Goal: Check status: Check status

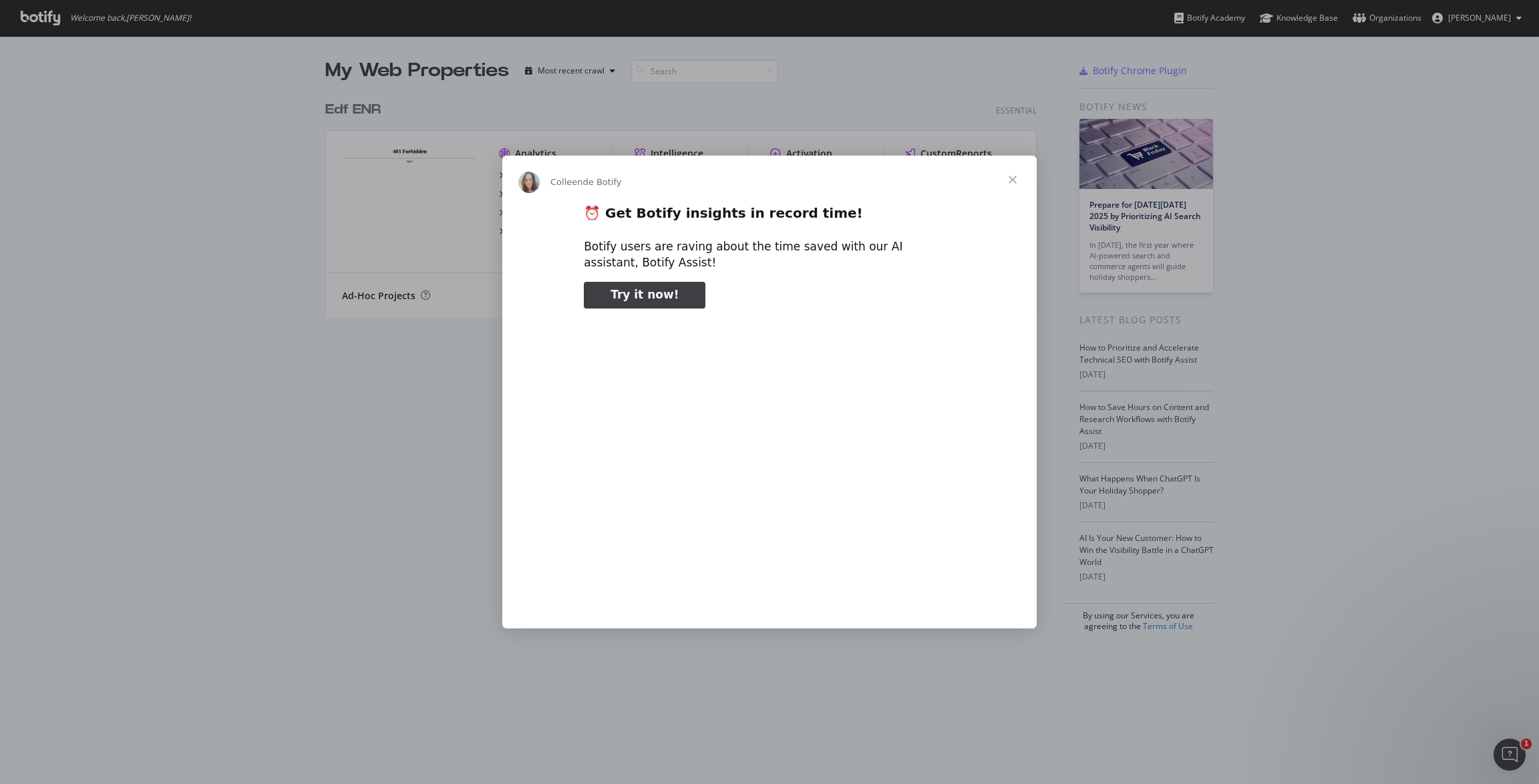
type input "78461"
click at [1015, 185] on span "Fermer" at bounding box center [1012, 179] width 48 height 48
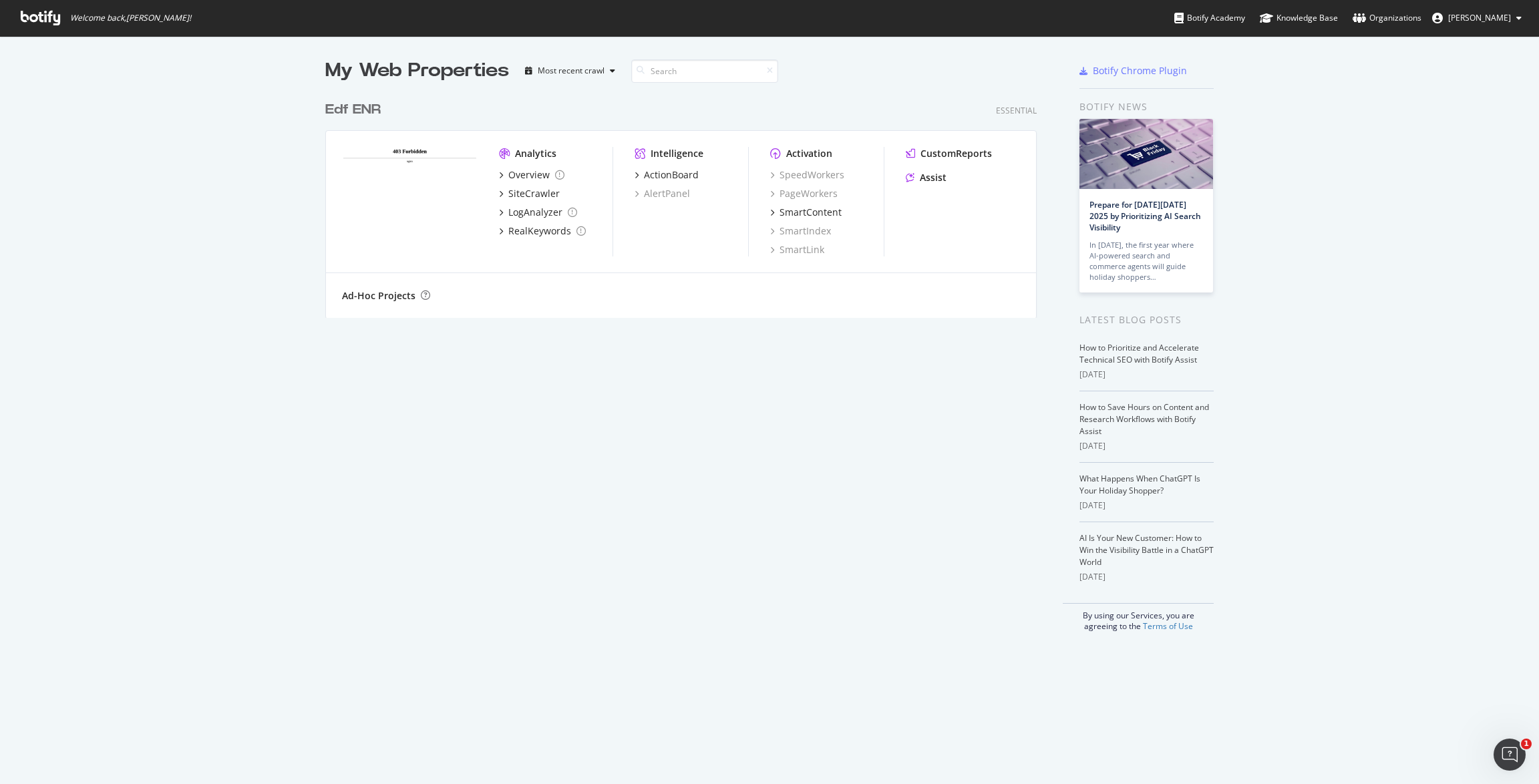
click at [411, 147] on img "grid" at bounding box center [410, 201] width 136 height 108
click at [349, 106] on div "Edf ENR" at bounding box center [353, 110] width 55 height 20
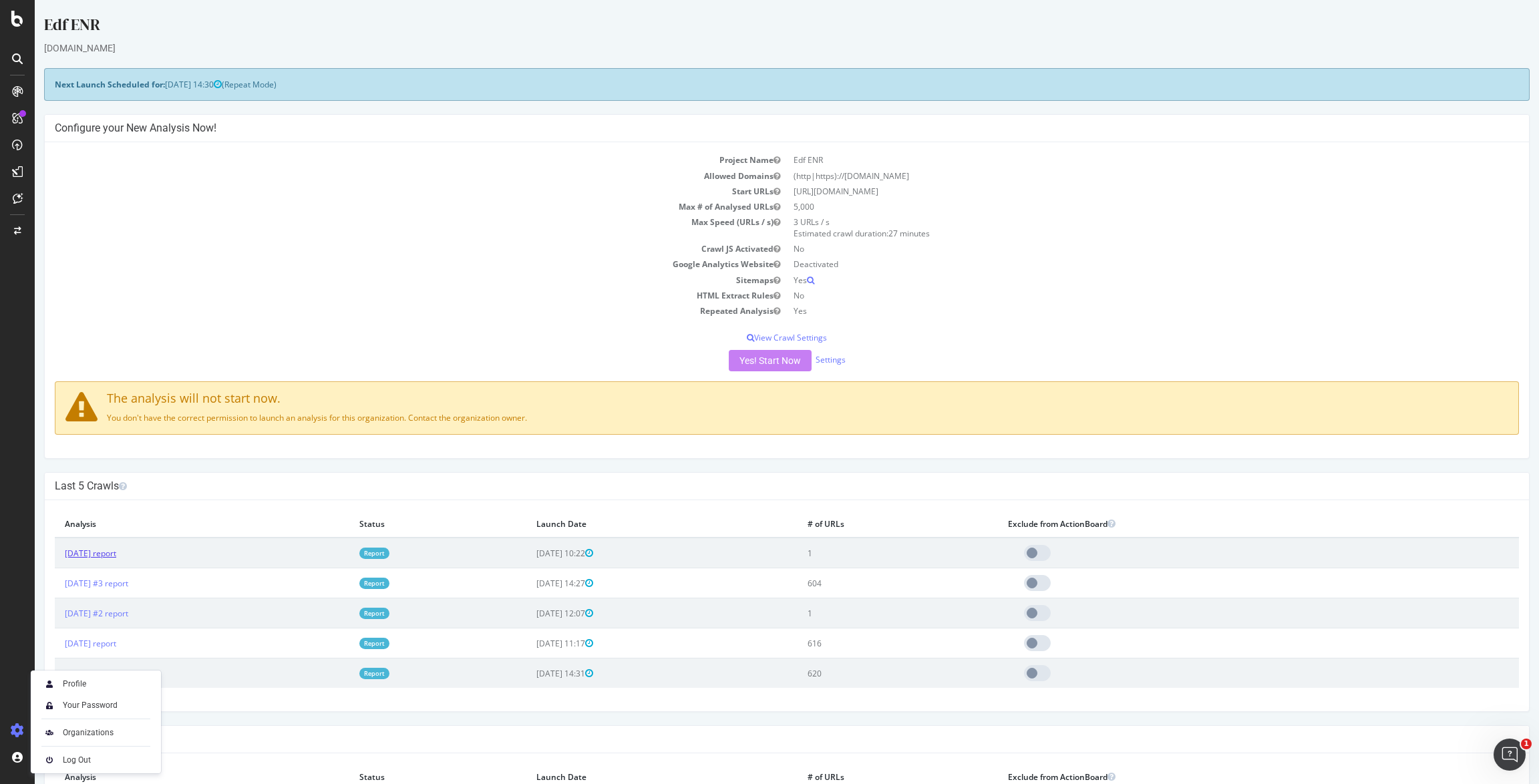
click at [116, 549] on link "[DATE] report" at bounding box center [90, 554] width 52 height 12
click at [768, 360] on div "Yes! Start Now Settings" at bounding box center [786, 360] width 1464 height 21
click at [751, 376] on div "Project Name Edf ENR Allowed Domains (http|https)://[DOMAIN_NAME] Start URLs [U…" at bounding box center [787, 300] width 1484 height 316
click at [764, 360] on div "Yes! Start Now Settings" at bounding box center [786, 360] width 1464 height 21
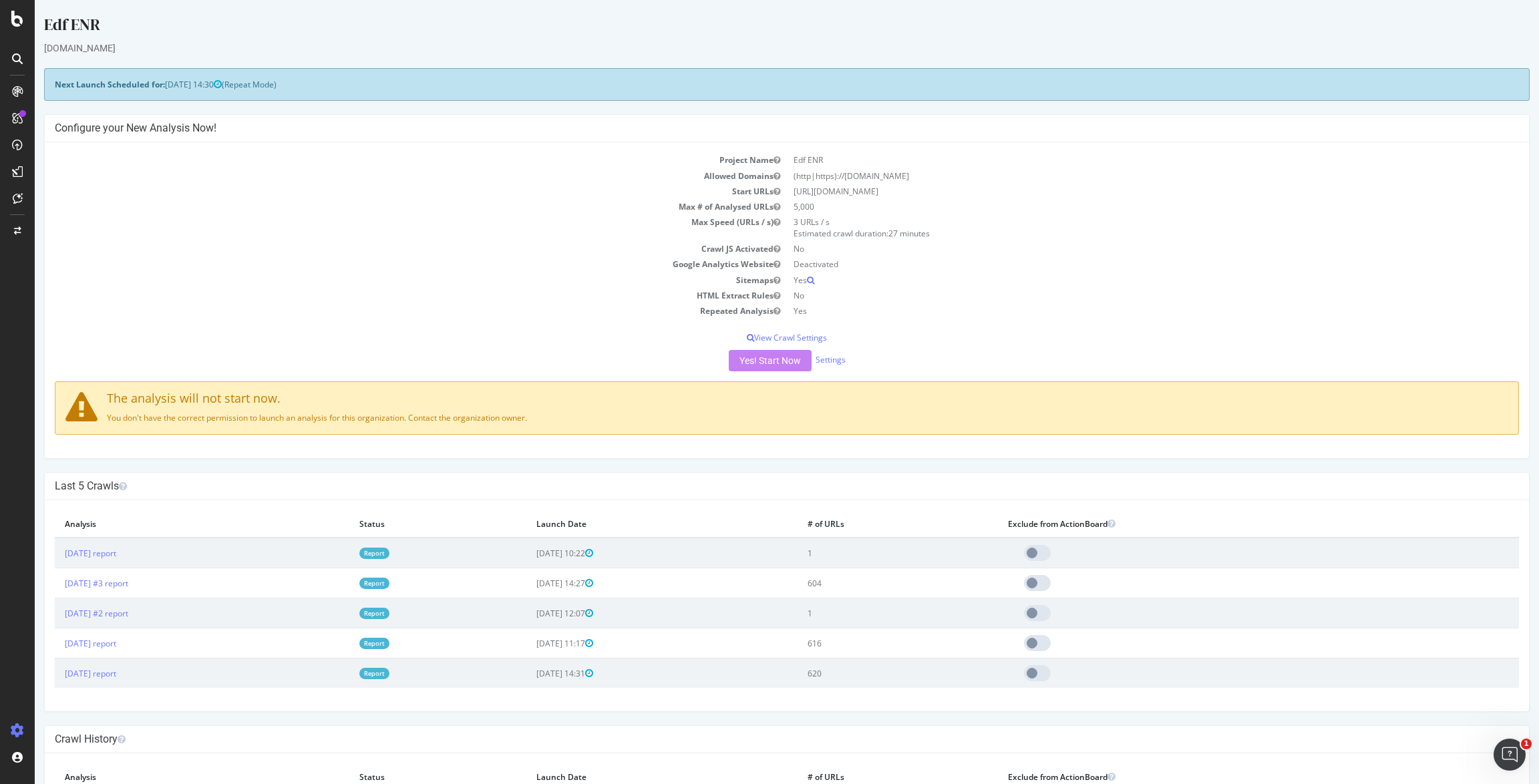
click at [950, 355] on div "Yes! Start Now Settings" at bounding box center [786, 360] width 1464 height 21
click at [778, 358] on div "Yes! Start Now Settings" at bounding box center [786, 360] width 1464 height 21
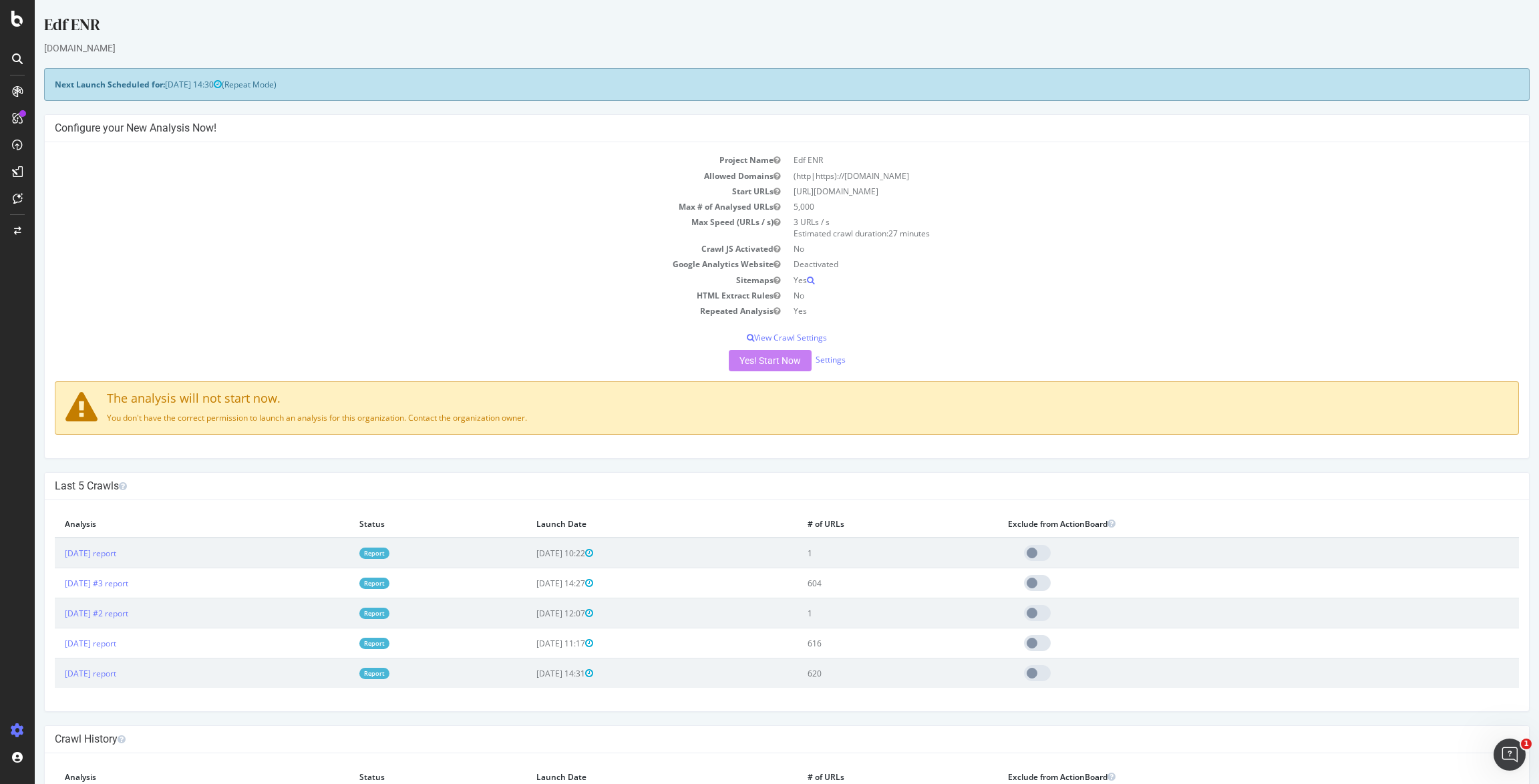
click at [978, 352] on div "Yes! Start Now Settings" at bounding box center [786, 360] width 1464 height 21
click at [761, 371] on div "Project Name Edf ENR Allowed Domains (http|https)://[DOMAIN_NAME] Start URLs [U…" at bounding box center [787, 300] width 1484 height 316
click at [763, 355] on div "Yes! Start Now Settings" at bounding box center [786, 360] width 1464 height 21
